Goal: Navigation & Orientation: Find specific page/section

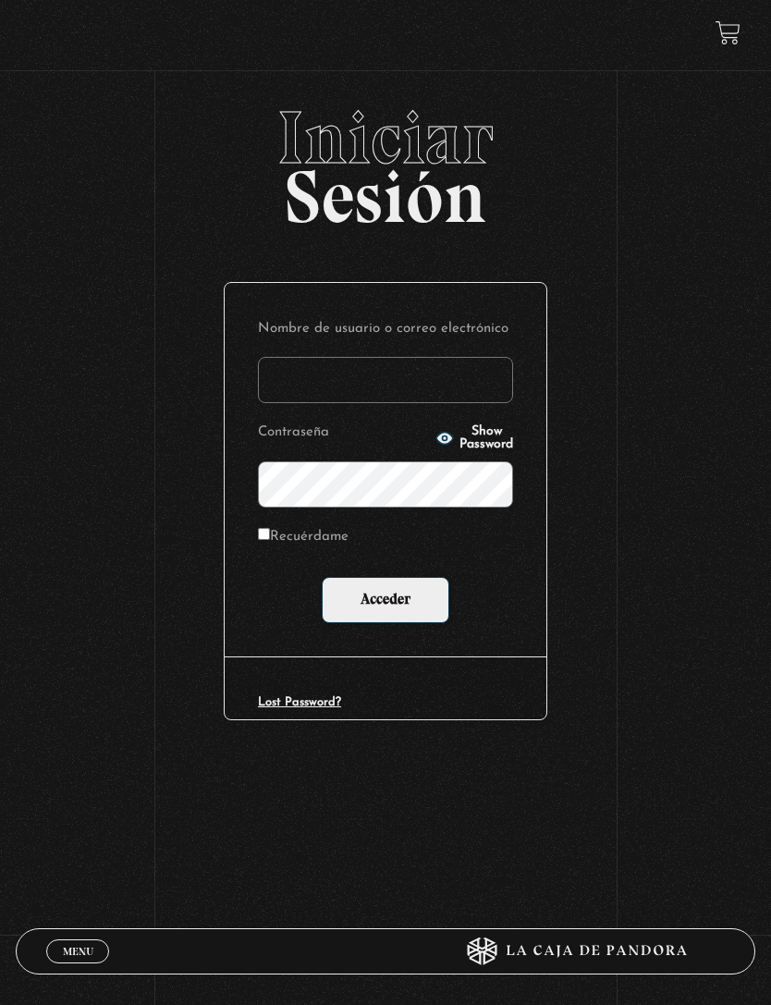
type input "[EMAIL_ADDRESS][DOMAIN_NAME]"
click at [386, 604] on input "Acceder" at bounding box center [386, 600] width 128 height 46
click at [413, 602] on input "Acceder" at bounding box center [386, 600] width 128 height 46
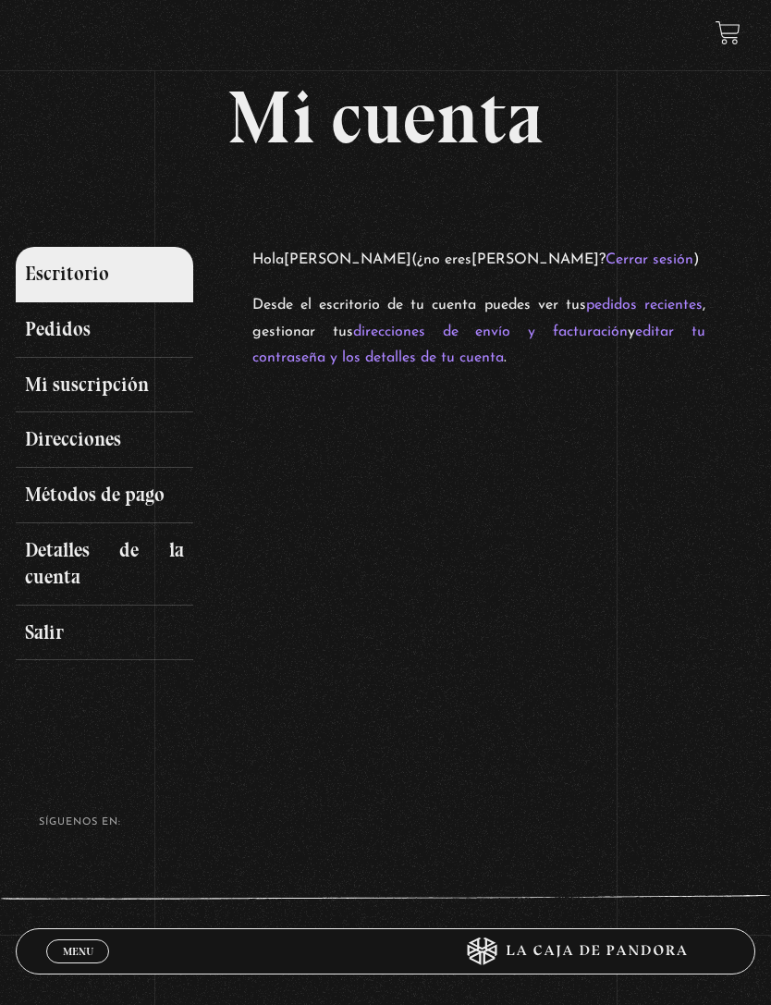
click at [160, 389] on link "Mi suscripción" at bounding box center [105, 385] width 178 height 55
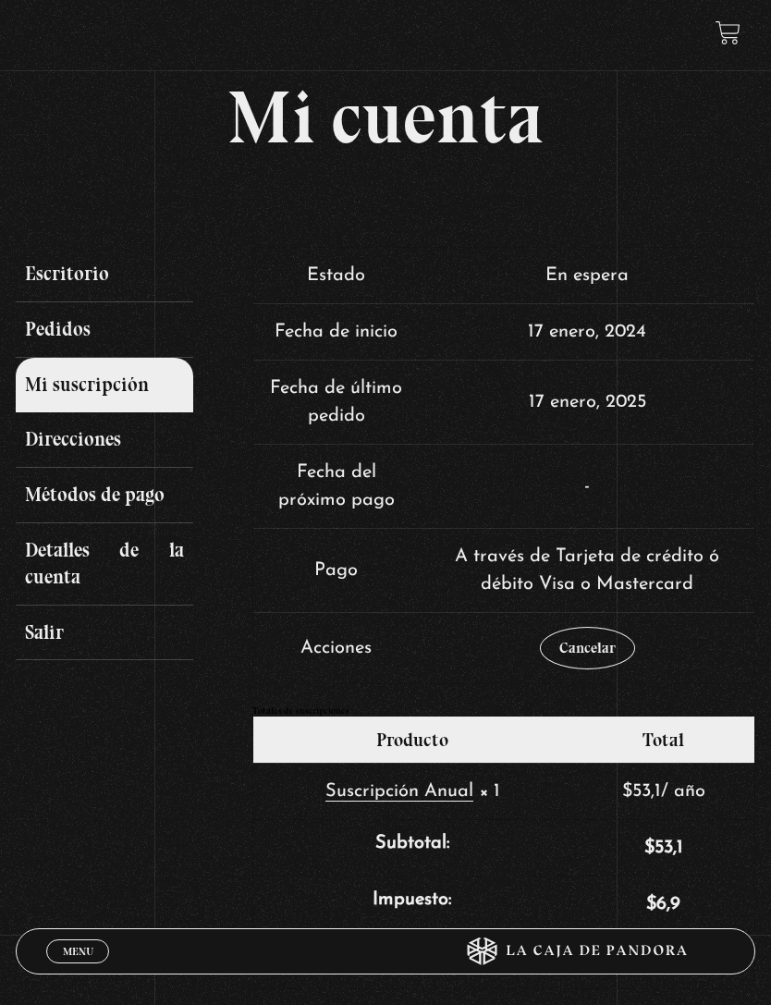
click at [118, 277] on link "Escritorio" at bounding box center [105, 274] width 178 height 55
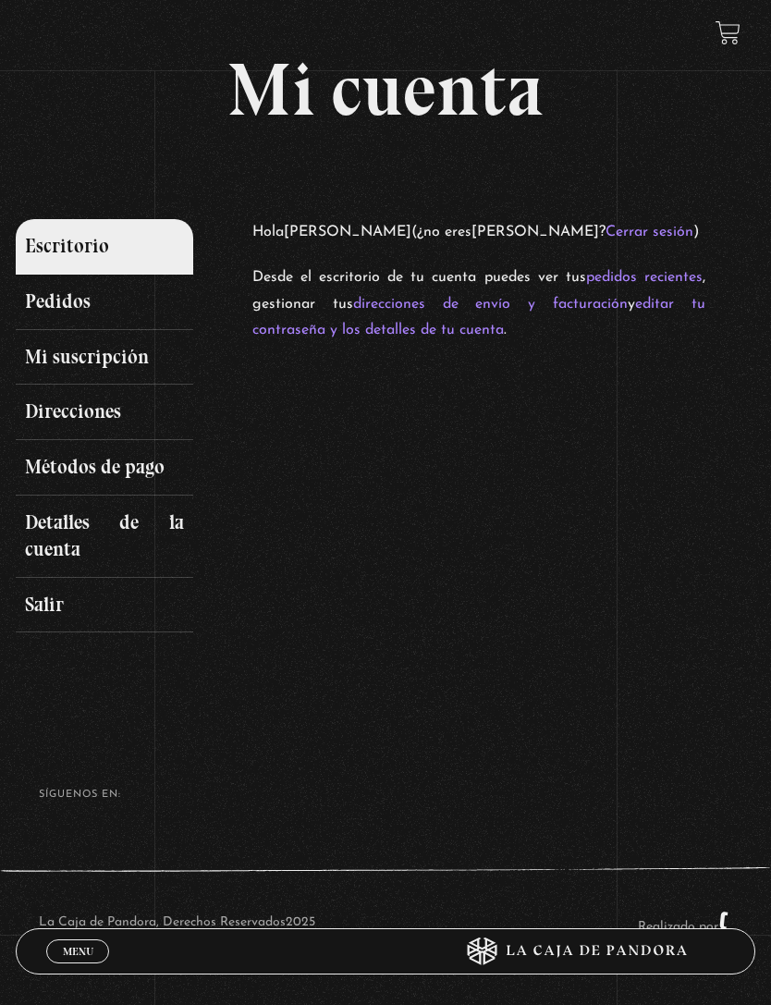
scroll to position [50, 0]
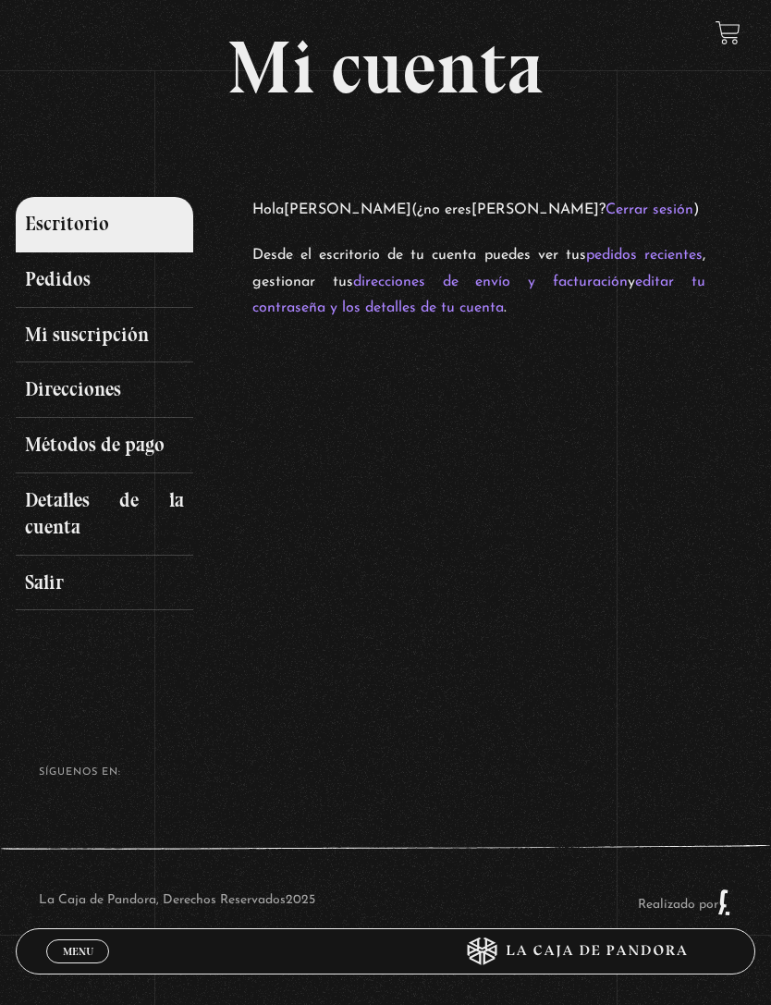
click at [63, 940] on link "Menu Cerrar" at bounding box center [77, 952] width 63 height 24
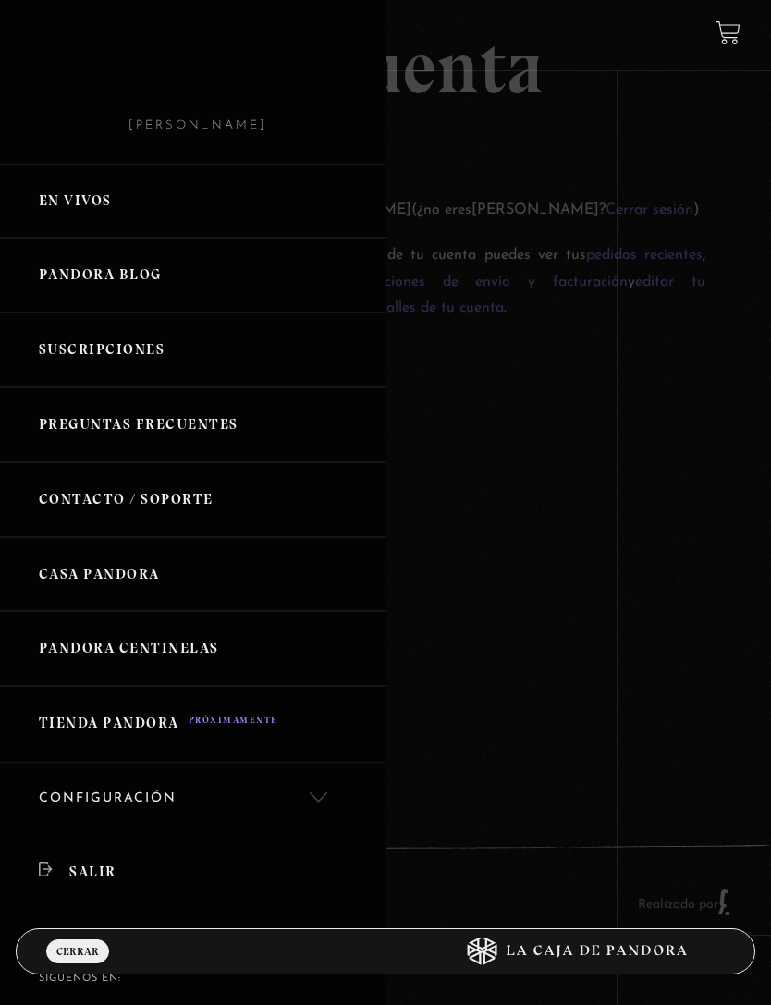
click at [215, 196] on link "En vivos" at bounding box center [193, 201] width 386 height 75
